Goal: Check status: Check status

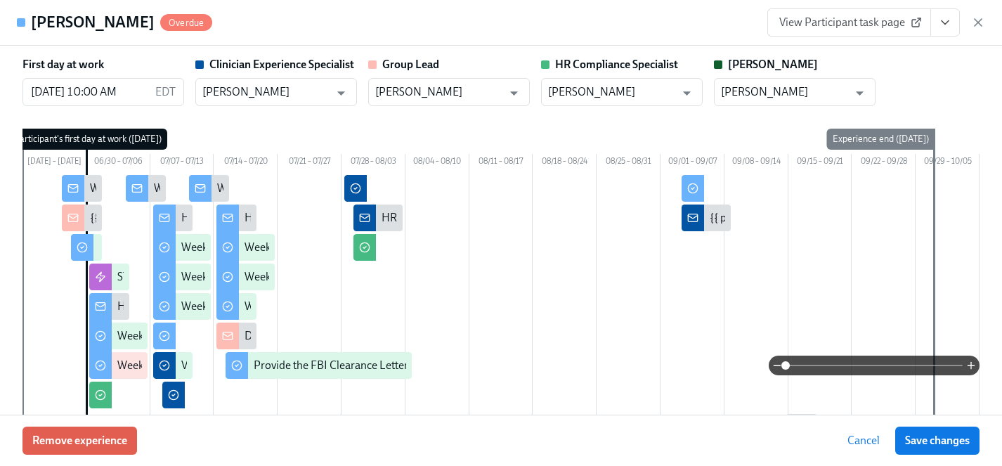
scroll to position [3632, 0]
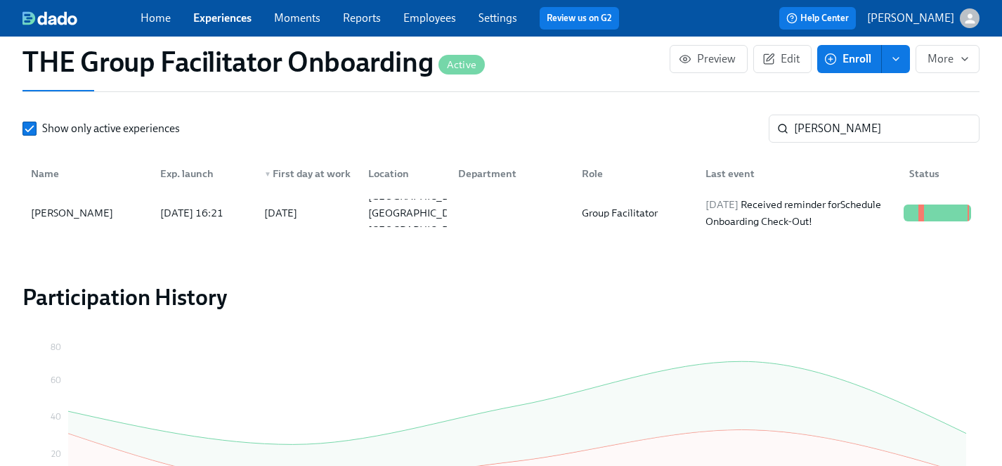
click at [224, 12] on link "Experiences" at bounding box center [222, 17] width 58 height 13
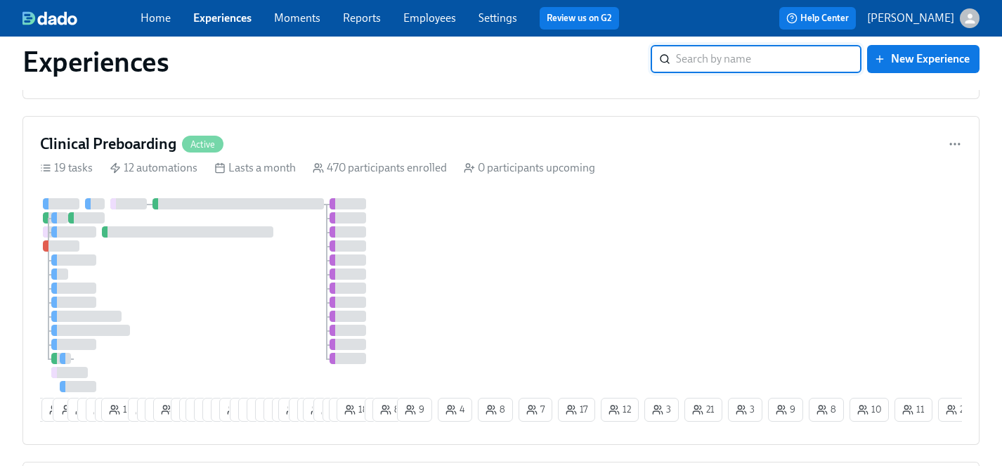
scroll to position [1013, 0]
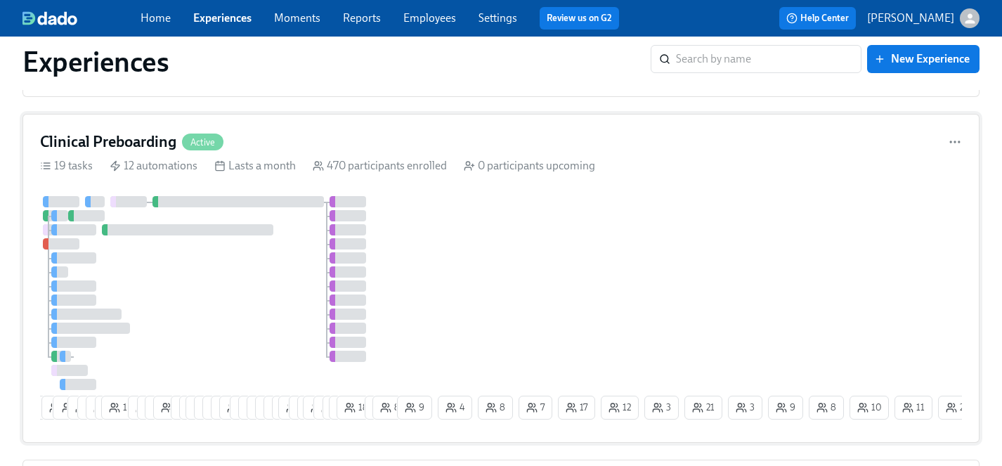
click at [253, 296] on div at bounding box center [217, 293] width 354 height 194
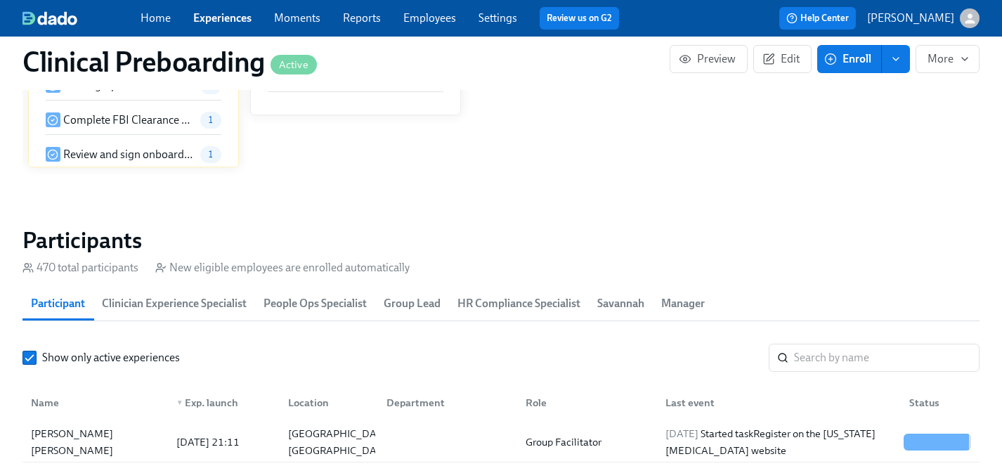
scroll to position [1423, 0]
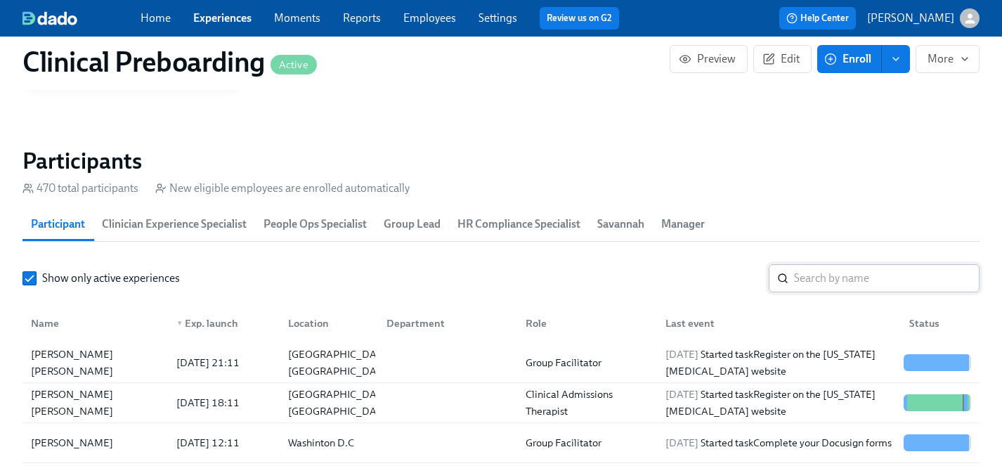
click at [829, 275] on input "search" at bounding box center [886, 278] width 185 height 28
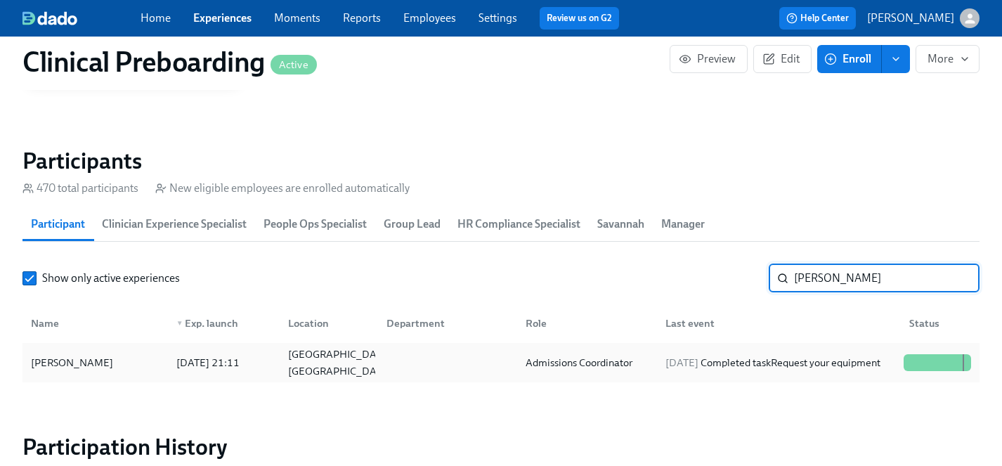
type input "scott mo"
click at [67, 366] on div "Scott Moore" at bounding box center [71, 362] width 93 height 17
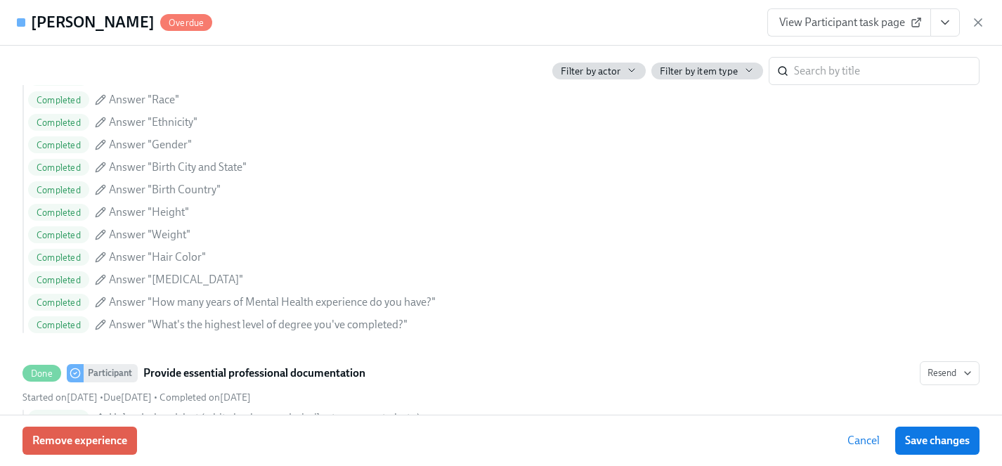
scroll to position [1266, 0]
click at [795, 21] on span "View Participant task page" at bounding box center [849, 22] width 140 height 14
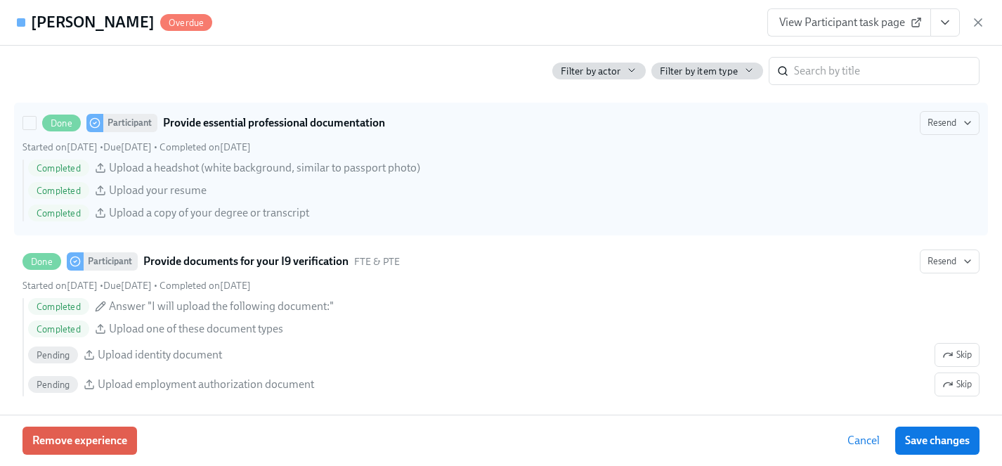
scroll to position [1519, 0]
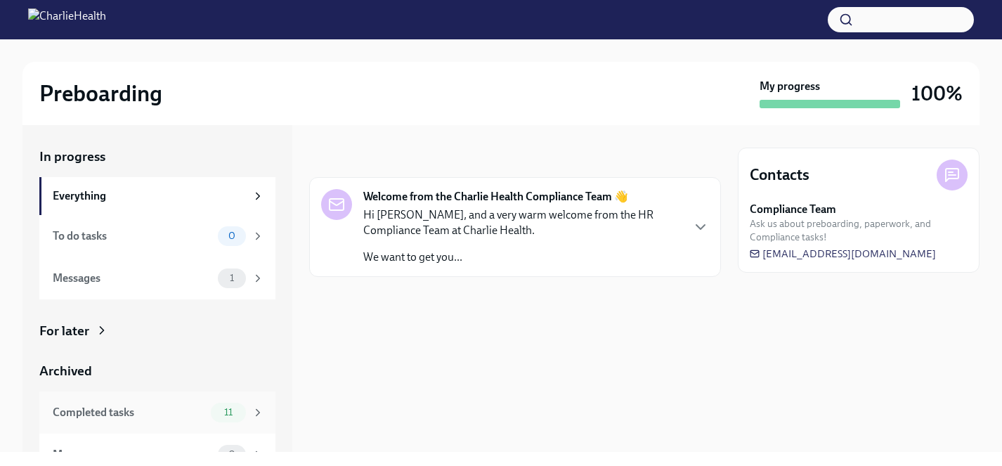
click at [99, 417] on div "Completed tasks" at bounding box center [129, 412] width 152 height 15
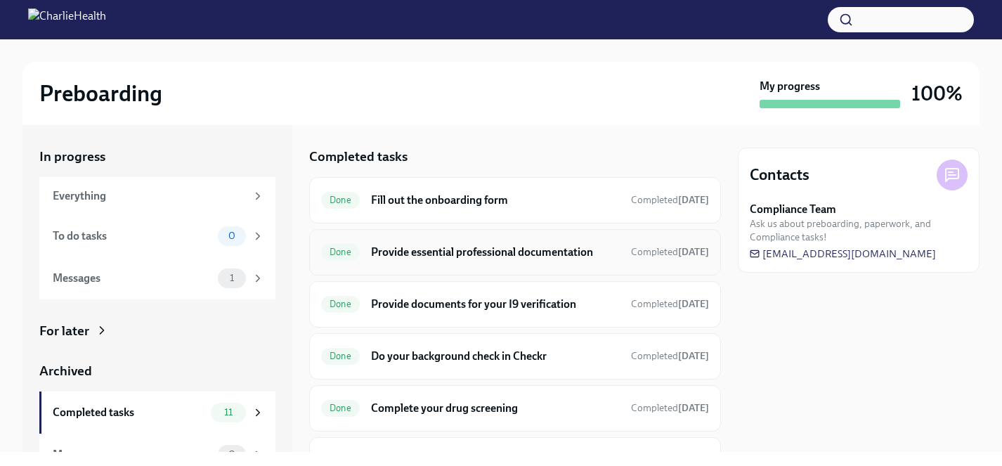
click at [467, 259] on h6 "Provide essential professional documentation" at bounding box center [495, 251] width 249 height 15
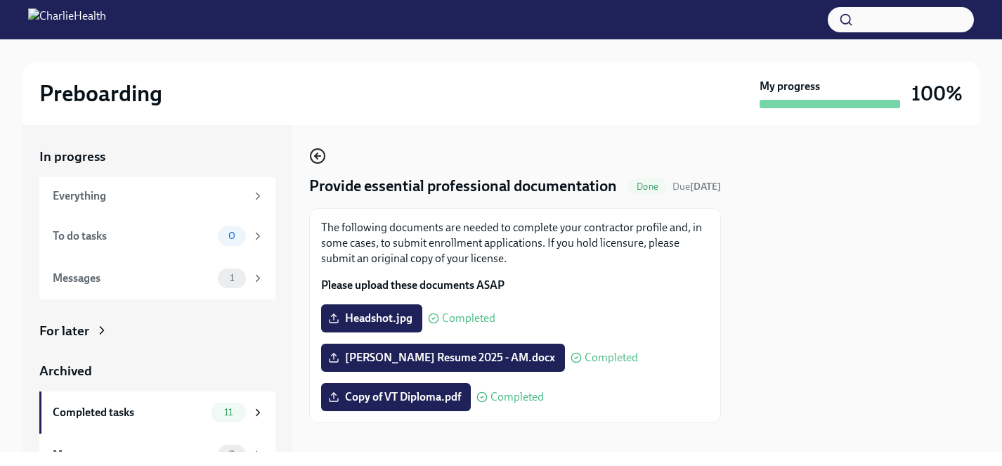
click at [318, 154] on icon "button" at bounding box center [317, 155] width 17 height 17
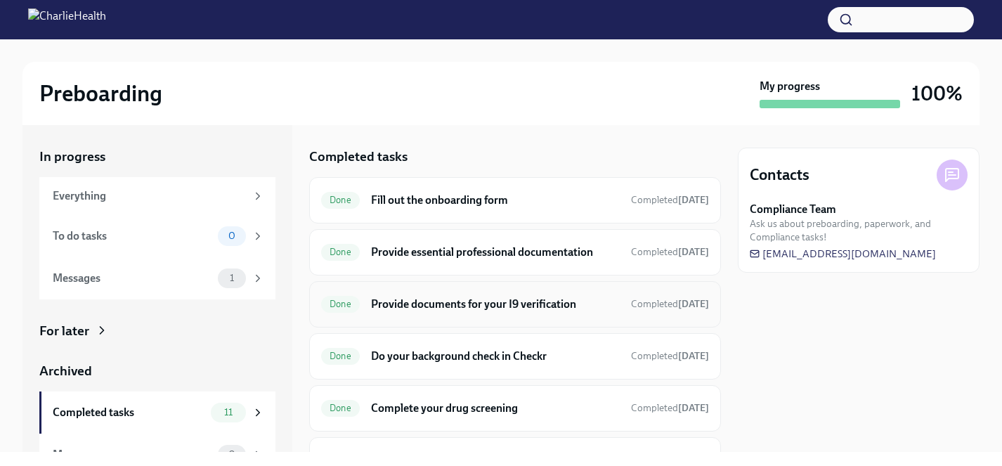
click at [457, 312] on div "Done Provide documents for your I9 verification Completed [DATE]" at bounding box center [515, 304] width 388 height 22
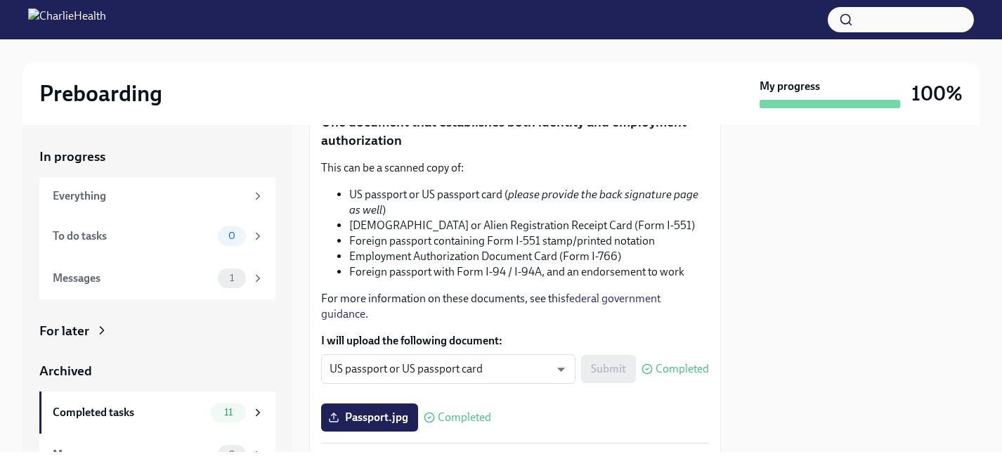
scroll to position [93, 0]
